Goal: Information Seeking & Learning: Find specific fact

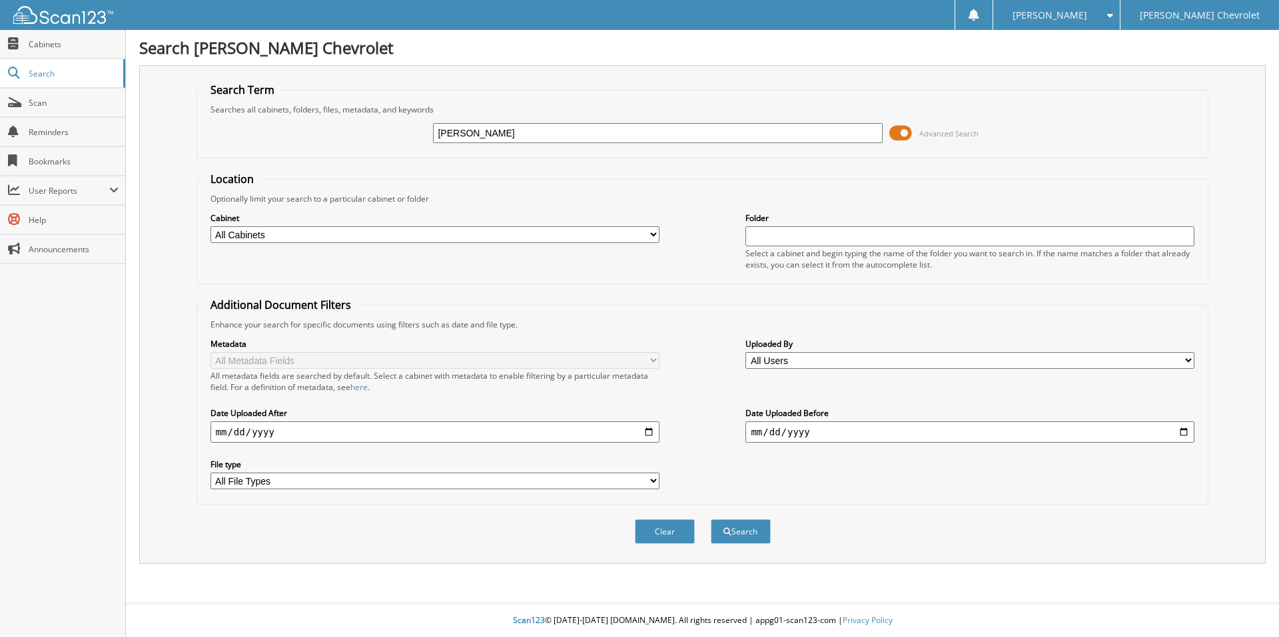
type input "[PERSON_NAME]"
click at [711, 519] on button "Search" at bounding box center [741, 531] width 60 height 25
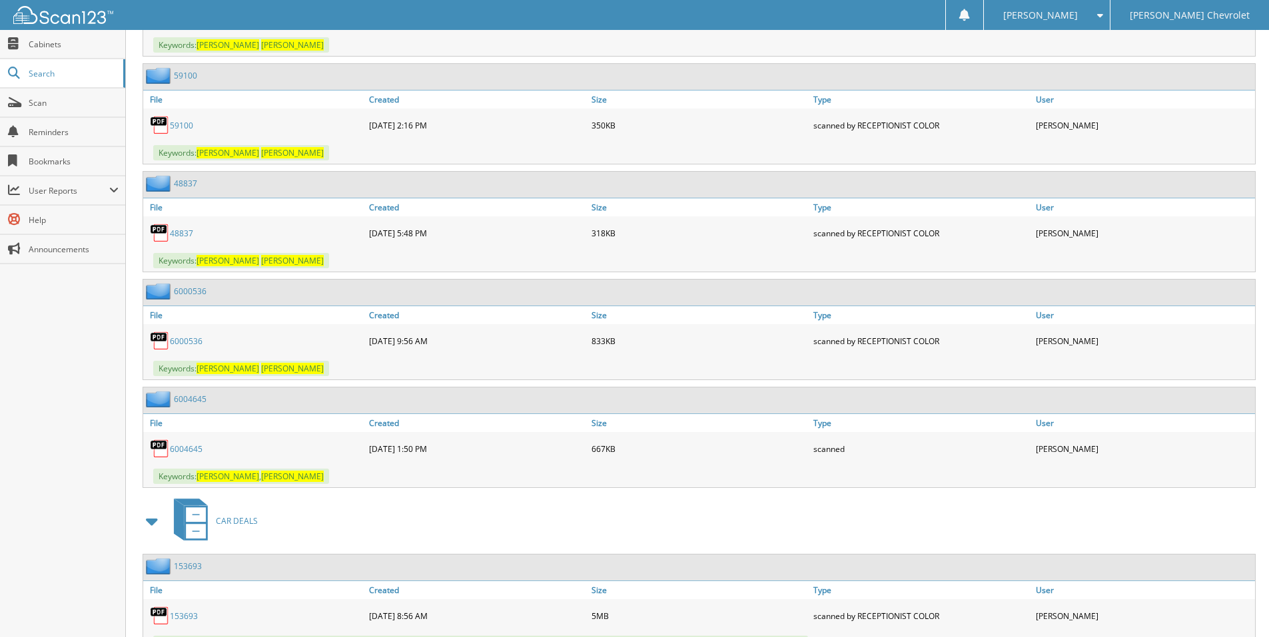
scroll to position [3850, 0]
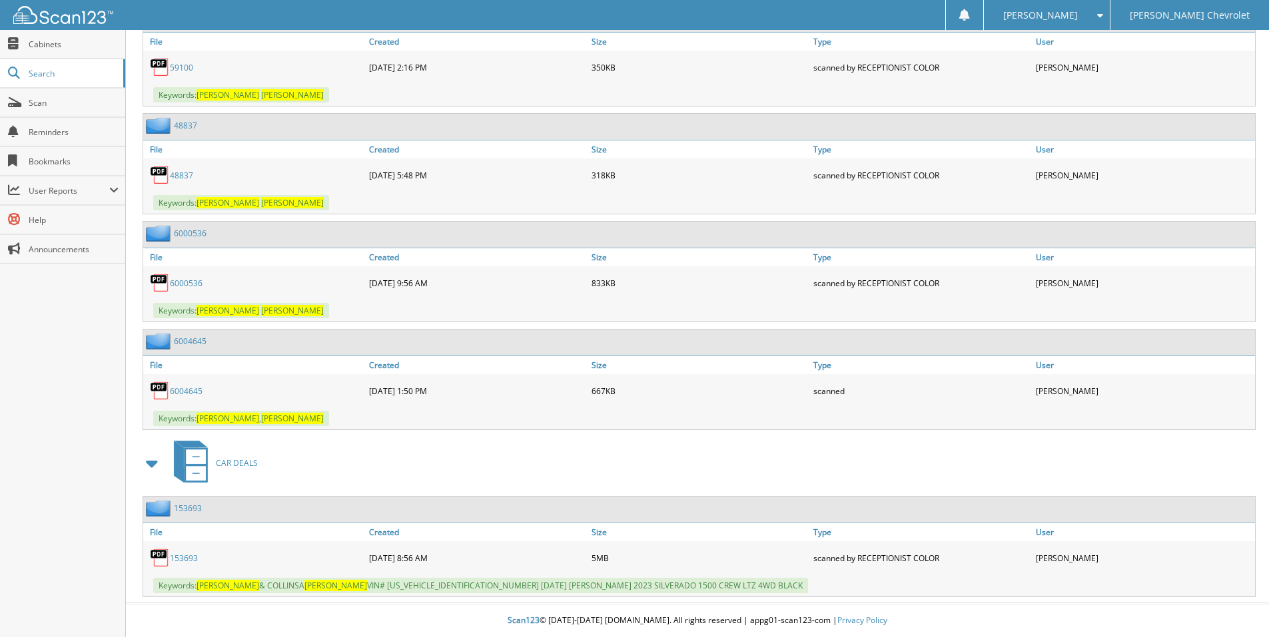
click at [176, 558] on link "153693" at bounding box center [184, 558] width 28 height 11
